Goal: Task Accomplishment & Management: Complete application form

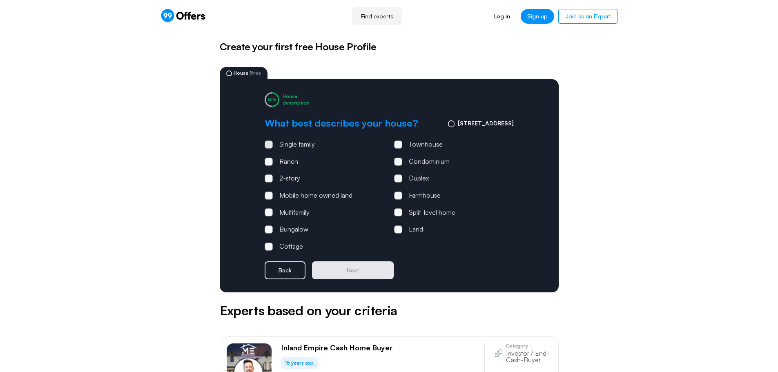
click at [295, 144] on div "Single family" at bounding box center [297, 144] width 36 height 11
click at [0, 0] on input "Single family" at bounding box center [0, 0] width 0 height 0
click at [346, 272] on button "Next" at bounding box center [353, 270] width 82 height 18
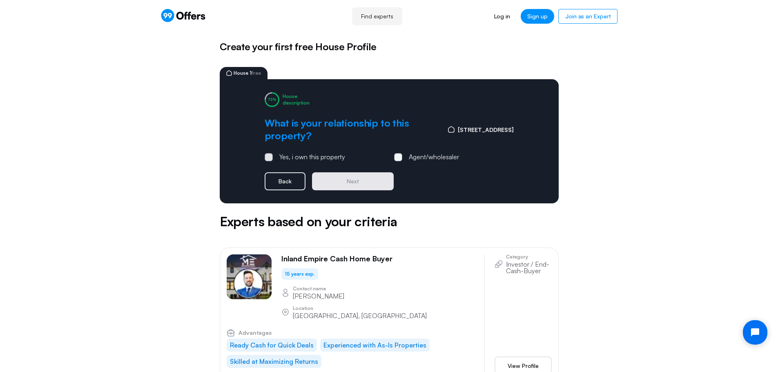
click at [294, 157] on div "Yes, i own this property" at bounding box center [312, 157] width 66 height 11
click at [0, 0] on input "Yes, i own this property" at bounding box center [0, 0] width 0 height 0
click at [342, 177] on button "Next" at bounding box center [353, 181] width 82 height 18
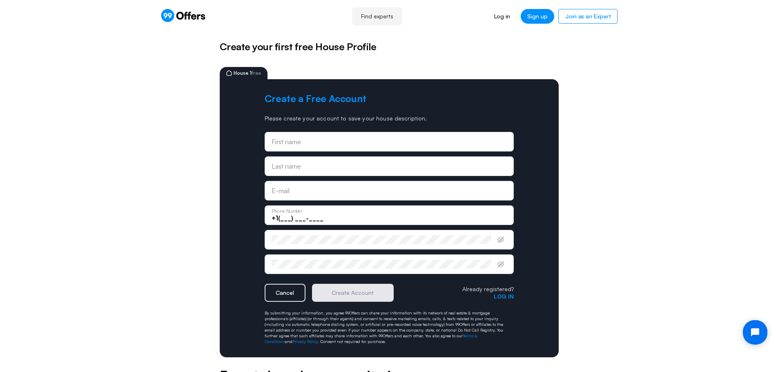
click at [319, 142] on input "text" at bounding box center [389, 141] width 235 height 9
type input "[PERSON_NAME]"
type input "[PERSON_NAME][EMAIL_ADDRESS][PERSON_NAME][DOMAIN_NAME]"
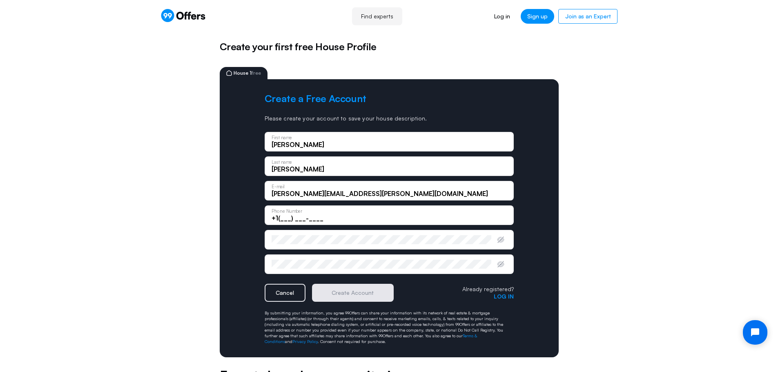
click at [290, 217] on input "+1(___) ___-____" at bounding box center [389, 218] width 235 height 9
type input "[PHONE_NUMBER]"
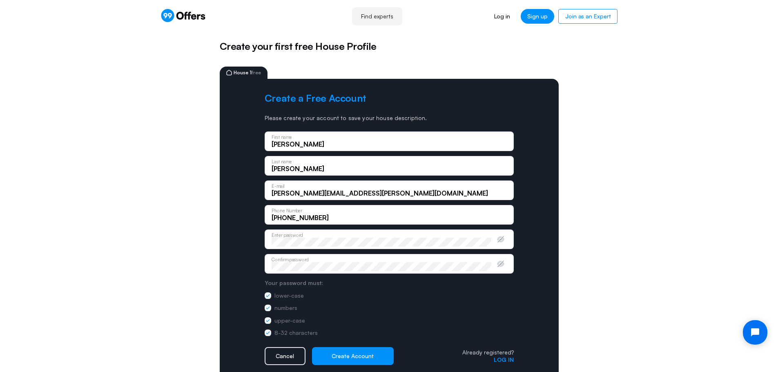
scroll to position [41, 0]
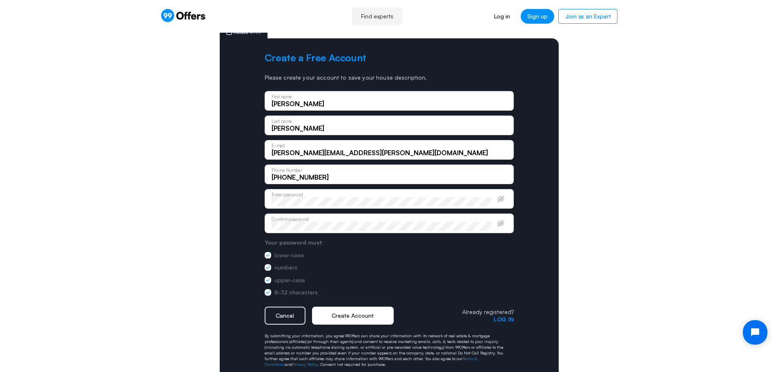
click at [351, 315] on button "Create Account" at bounding box center [353, 316] width 82 height 18
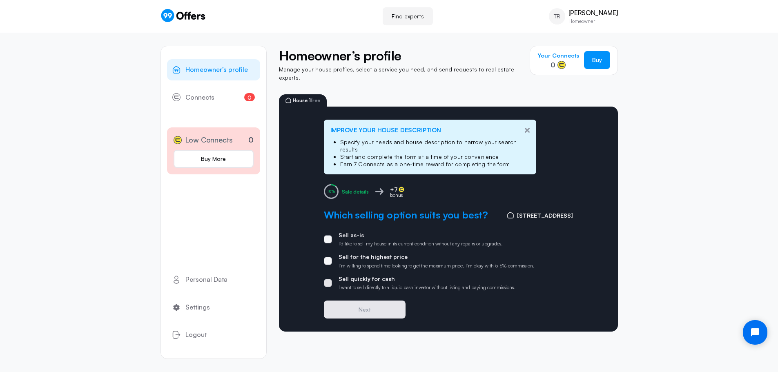
click at [350, 275] on p "Sell quickly for cash" at bounding box center [427, 278] width 177 height 7
click at [0, 0] on input "Sell quickly for cash I want to sell directly to a liquid cash investor without…" at bounding box center [0, 0] width 0 height 0
click at [362, 301] on button "Next" at bounding box center [365, 310] width 82 height 18
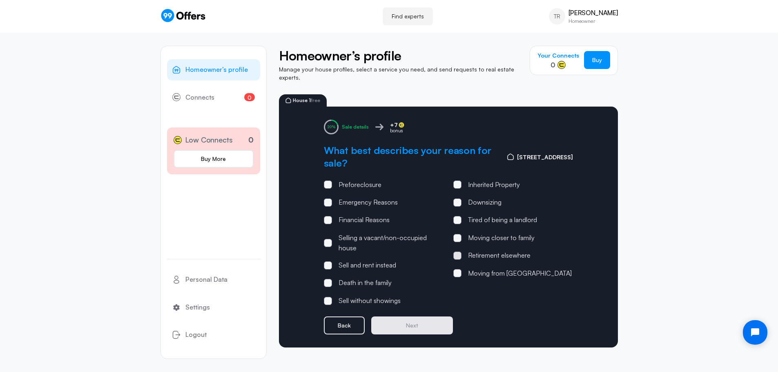
click at [489, 250] on div "Retirement elsewhere" at bounding box center [499, 255] width 63 height 11
click at [0, 0] on input "Retirement elsewhere" at bounding box center [0, 0] width 0 height 0
click at [420, 319] on button "Next" at bounding box center [412, 326] width 82 height 18
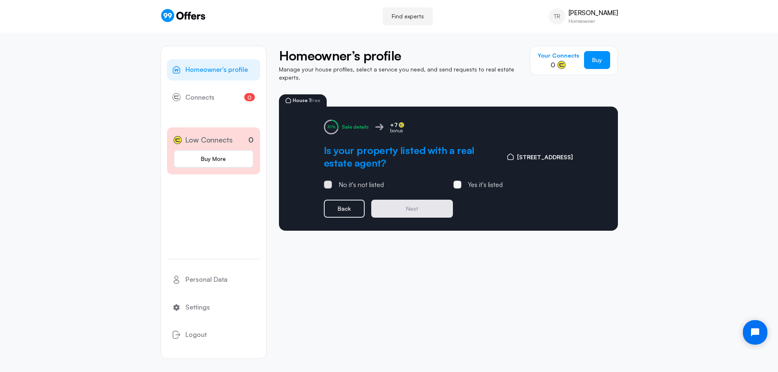
click at [370, 181] on div "No it's not listed" at bounding box center [361, 185] width 45 height 11
click at [0, 0] on input "No it's not listed" at bounding box center [0, 0] width 0 height 0
click at [396, 201] on button "Next" at bounding box center [412, 209] width 82 height 18
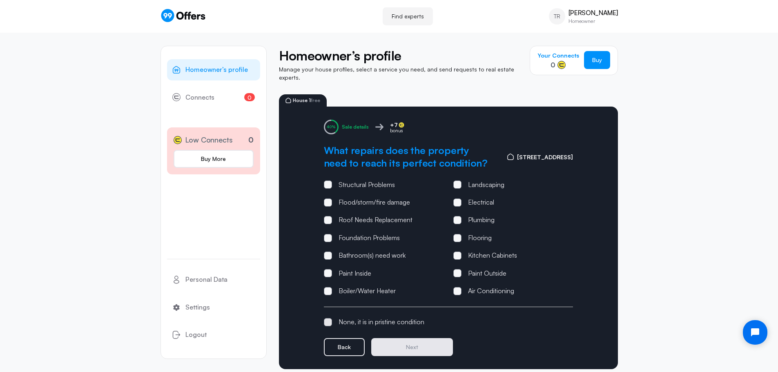
click at [366, 317] on div "None, it is in pristine condition" at bounding box center [382, 322] width 86 height 11
click at [0, 0] on input "None, it is in pristine condition" at bounding box center [0, 0] width 0 height 0
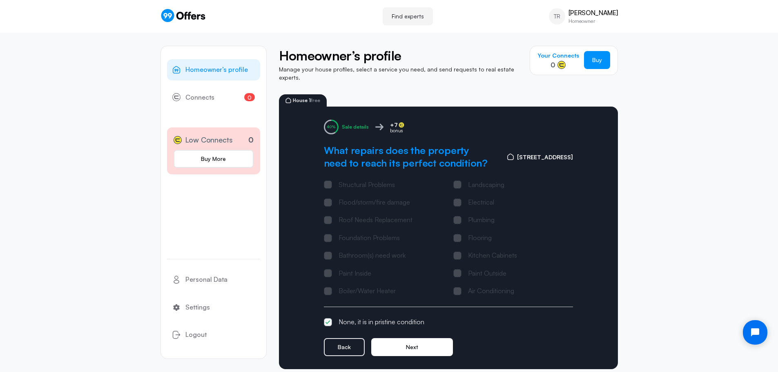
click at [398, 338] on button "Next" at bounding box center [412, 347] width 82 height 18
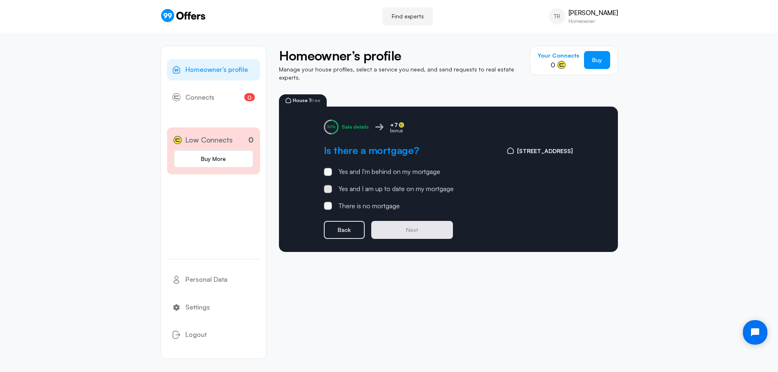
click at [361, 184] on div "Yes and I am up to date on my mortgage" at bounding box center [396, 189] width 115 height 11
click at [0, 0] on input "Yes and I am up to date on my mortgage" at bounding box center [0, 0] width 0 height 0
click at [406, 221] on button "Next" at bounding box center [412, 230] width 82 height 18
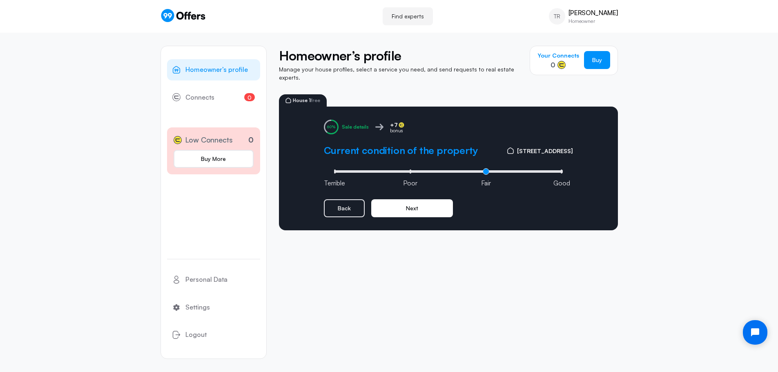
click at [417, 201] on button "Next" at bounding box center [412, 208] width 82 height 18
type input "1"
click at [411, 170] on input "range" at bounding box center [448, 171] width 233 height 2
click at [411, 200] on button "Next" at bounding box center [412, 208] width 82 height 18
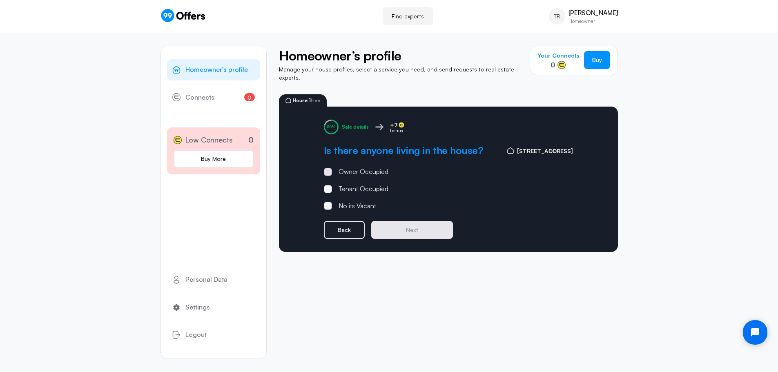
click at [371, 167] on div "Owner Occupied" at bounding box center [364, 172] width 50 height 11
click at [0, 0] on input "Owner Occupied" at bounding box center [0, 0] width 0 height 0
click at [409, 222] on button "Next" at bounding box center [412, 230] width 82 height 18
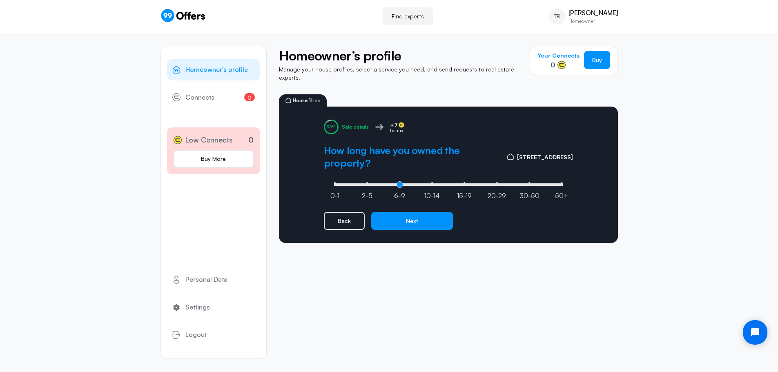
type input "2"
click at [400, 183] on input "range" at bounding box center [448, 184] width 233 height 2
click at [408, 214] on button "Next" at bounding box center [412, 221] width 82 height 18
